Goal: Information Seeking & Learning: Learn about a topic

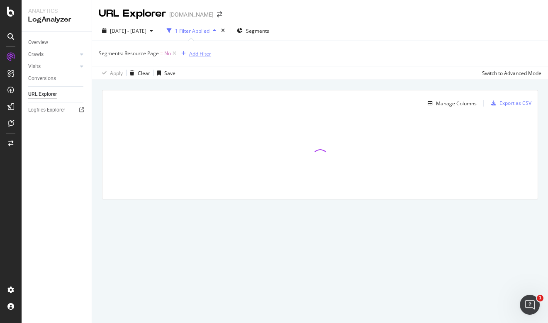
click at [195, 51] on div "Add Filter" at bounding box center [200, 53] width 22 height 7
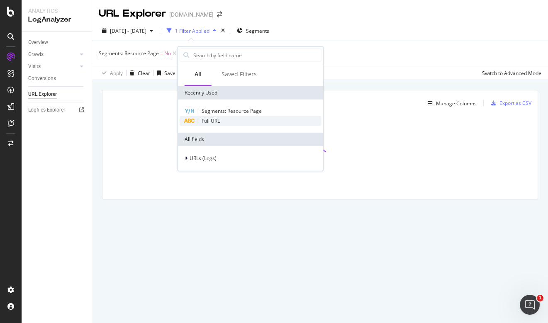
click at [220, 122] on div "Full URL" at bounding box center [251, 121] width 142 height 10
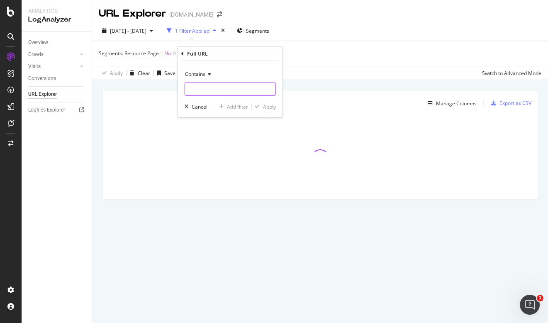
click at [212, 92] on input "text" at bounding box center [230, 89] width 90 height 13
type input "/research/IN"
click at [272, 105] on div "Apply" at bounding box center [269, 106] width 13 height 7
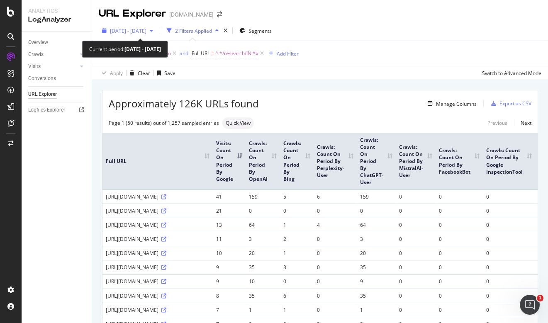
click at [146, 32] on span "[DATE] - [DATE]" at bounding box center [128, 30] width 37 height 7
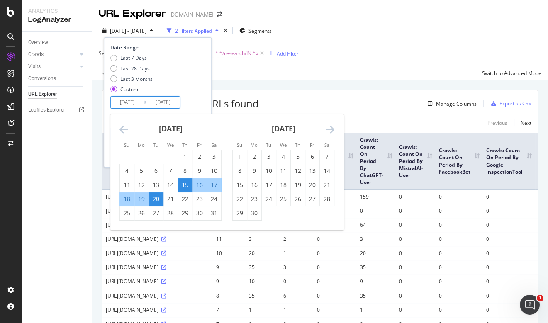
click at [121, 100] on input "[DATE]" at bounding box center [127, 103] width 33 height 12
click at [337, 129] on div "[DATE] 1 2 3 4 5 6 7 8 9 10 11 12 13 14 15 16 17 18 19 20 21 22 23 24 25 26 27 …" at bounding box center [283, 168] width 113 height 106
click at [332, 129] on icon "Move forward to switch to the next month." at bounding box center [330, 129] width 9 height 10
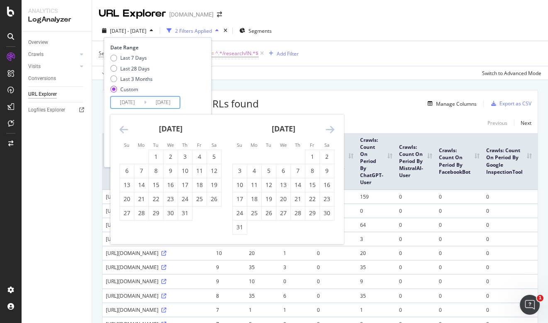
click at [332, 129] on icon "Move forward to switch to the next month." at bounding box center [330, 129] width 9 height 10
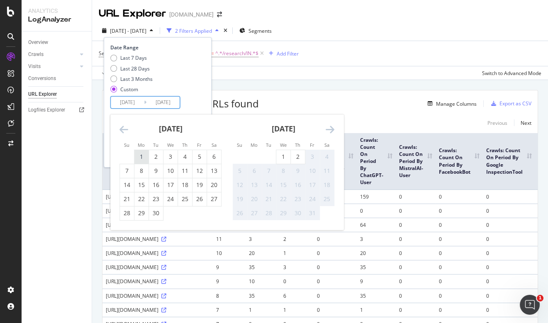
click at [141, 156] on div "1" at bounding box center [141, 157] width 14 height 8
type input "[DATE]"
click at [160, 210] on div "30" at bounding box center [156, 213] width 14 height 8
type input "[DATE]"
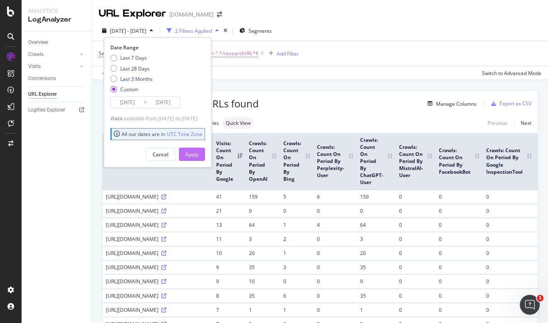
click at [198, 153] on div "Apply" at bounding box center [191, 154] width 13 height 7
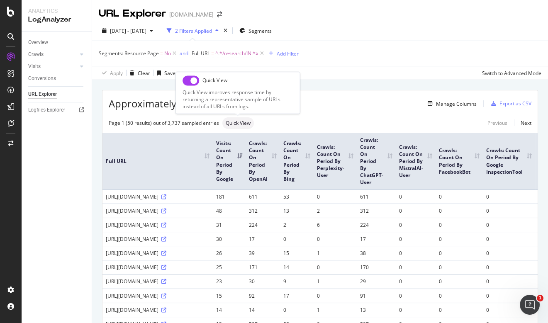
click at [187, 84] on input "checkbox" at bounding box center [191, 81] width 17 height 10
checkbox input "true"
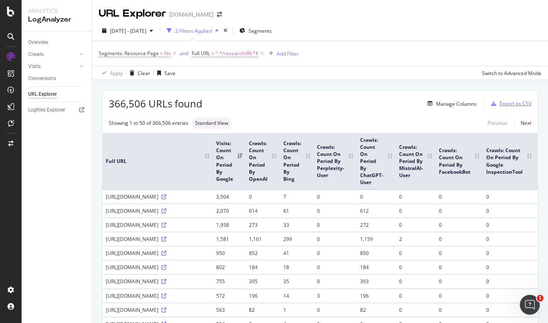
click at [512, 105] on div "Export as CSV" at bounding box center [516, 103] width 32 height 7
click at [163, 56] on span "Segments: Resource Page = No" at bounding box center [135, 53] width 72 height 7
click at [149, 64] on div "No Cancel Add filter Apply" at bounding box center [151, 80] width 105 height 41
click at [116, 69] on div "No" at bounding box center [151, 72] width 91 height 13
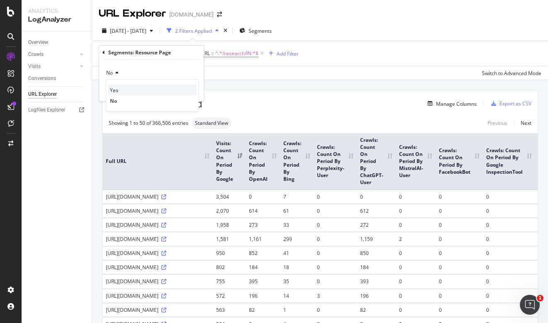
click at [127, 87] on div "Yes" at bounding box center [152, 90] width 89 height 11
click at [195, 87] on div "Apply" at bounding box center [190, 90] width 13 height 7
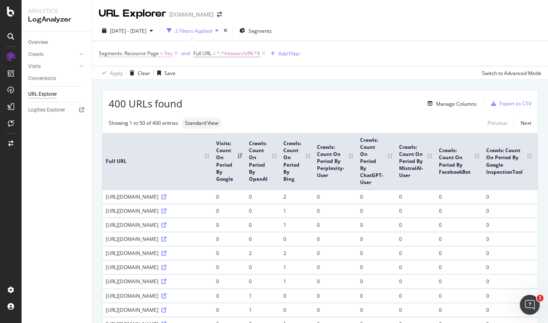
click at [162, 53] on span "Segments: Resource Page = Yes" at bounding box center [136, 53] width 74 height 7
click at [116, 71] on icon at bounding box center [118, 73] width 6 height 5
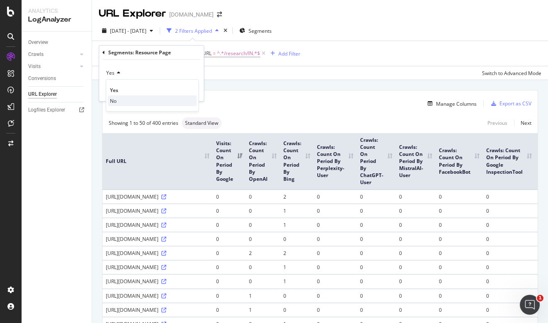
click at [119, 97] on div "No" at bounding box center [152, 100] width 89 height 11
click at [191, 91] on div "Apply" at bounding box center [190, 90] width 13 height 7
